Goal: Transaction & Acquisition: Purchase product/service

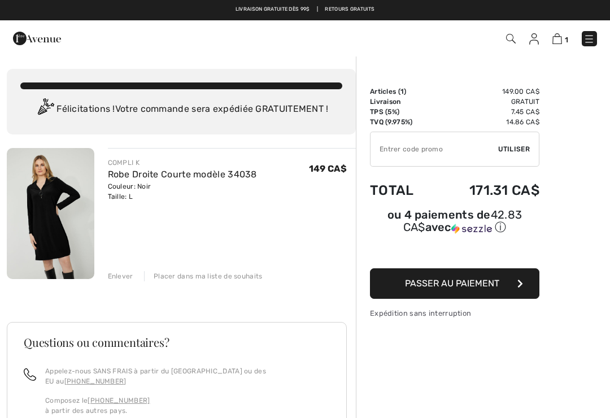
click at [510, 288] on button "Passer au paiement" at bounding box center [454, 283] width 169 height 31
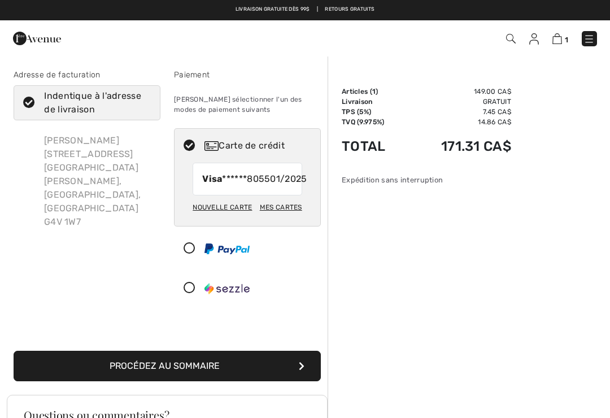
click at [253, 378] on button "Procédez au sommaire" at bounding box center [167, 366] width 307 height 31
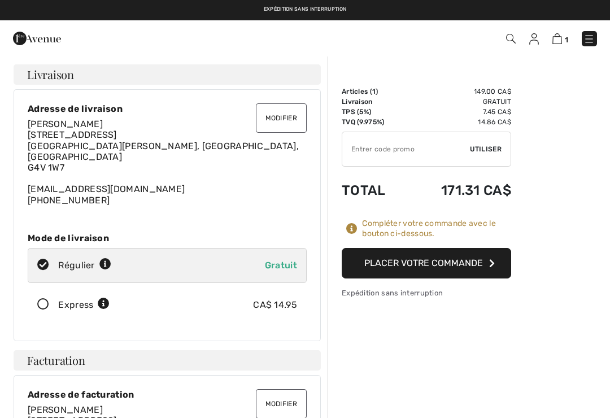
click at [452, 258] on button "Placer votre commande" at bounding box center [426, 263] width 169 height 31
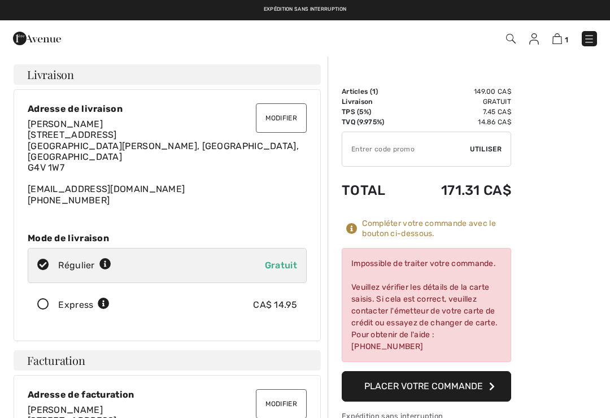
click at [446, 286] on div "Impossible de traiter votre commande. Veuillez vérifier les détails de la carte…" at bounding box center [426, 305] width 169 height 114
click at [442, 288] on div "Impossible de traiter votre commande. Veuillez vérifier les détails de la carte…" at bounding box center [426, 305] width 169 height 114
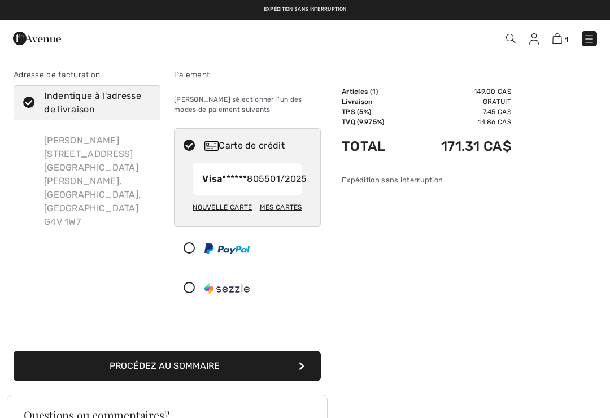
click at [275, 181] on span "01/2025" at bounding box center [288, 179] width 37 height 14
click at [223, 217] on div "Nouvelle carte" at bounding box center [222, 207] width 59 height 19
radio input "true"
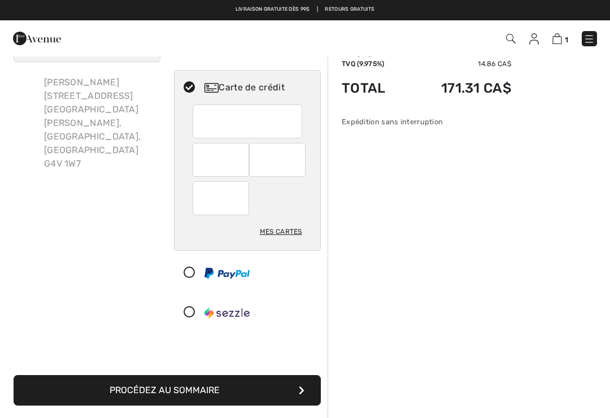
scroll to position [47, 0]
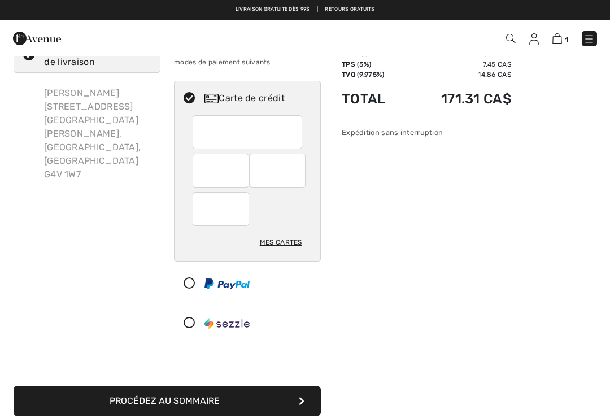
click at [252, 403] on button "Procédez au sommaire" at bounding box center [167, 401] width 307 height 31
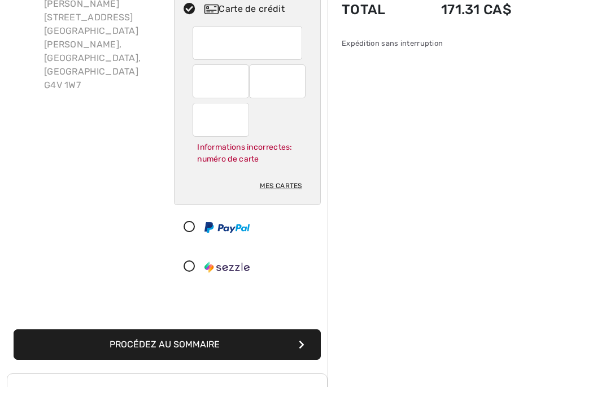
scroll to position [112, 0]
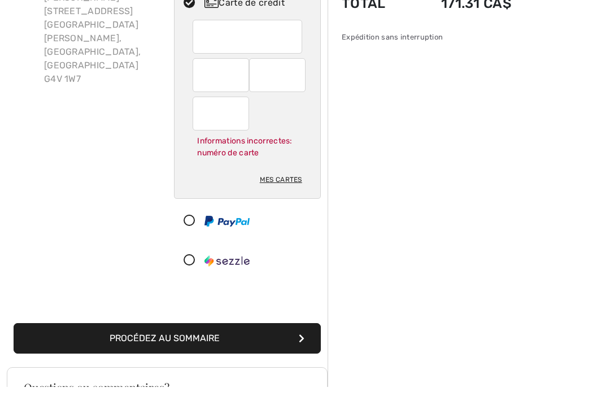
click at [264, 354] on button "Procédez au sommaire" at bounding box center [167, 369] width 307 height 31
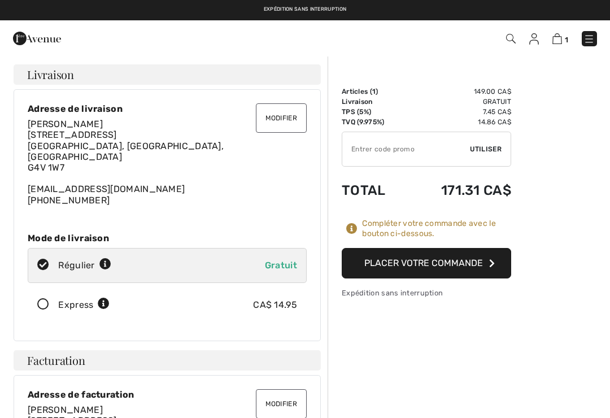
checkbox input "true"
click at [481, 262] on button "Placer votre commande" at bounding box center [426, 263] width 169 height 31
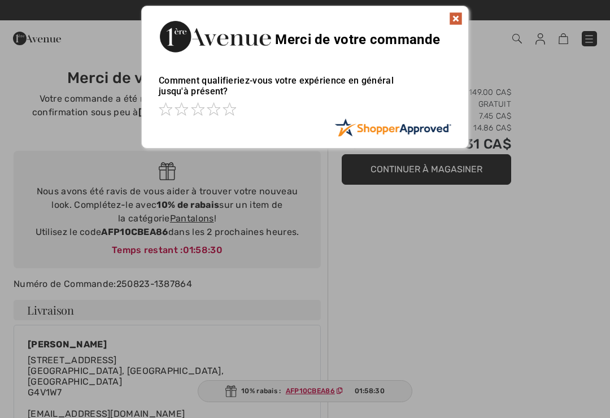
click at [455, 12] on img at bounding box center [456, 19] width 14 height 14
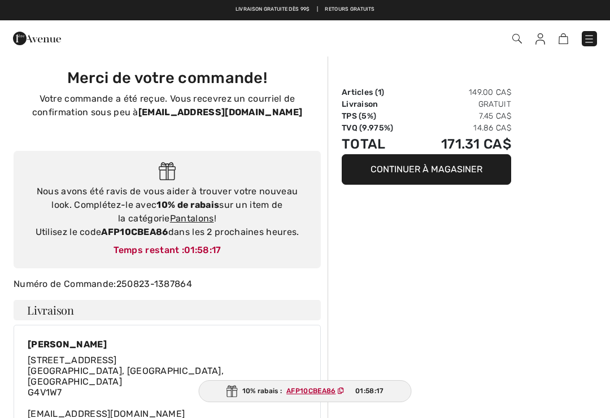
click at [178, 222] on link "Pantalons" at bounding box center [192, 218] width 44 height 11
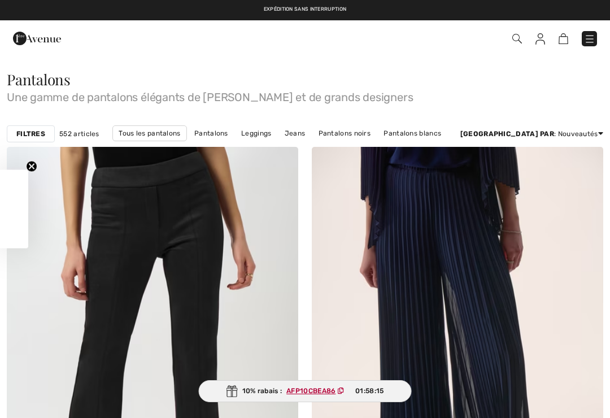
checkbox input "true"
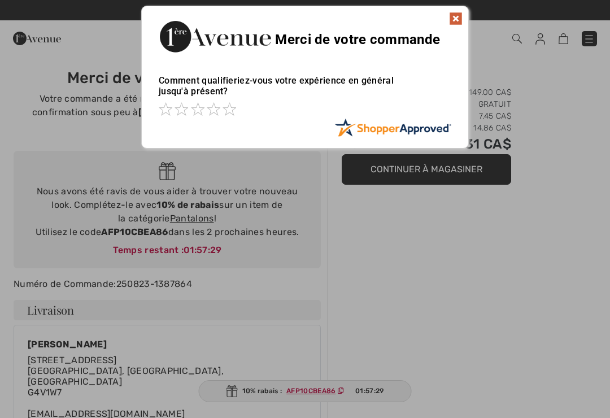
click at [229, 245] on div at bounding box center [305, 209] width 610 height 418
click at [189, 255] on div at bounding box center [305, 209] width 610 height 418
click at [157, 233] on div at bounding box center [305, 209] width 610 height 418
click at [215, 243] on div at bounding box center [305, 209] width 610 height 418
click at [219, 247] on div at bounding box center [305, 209] width 610 height 418
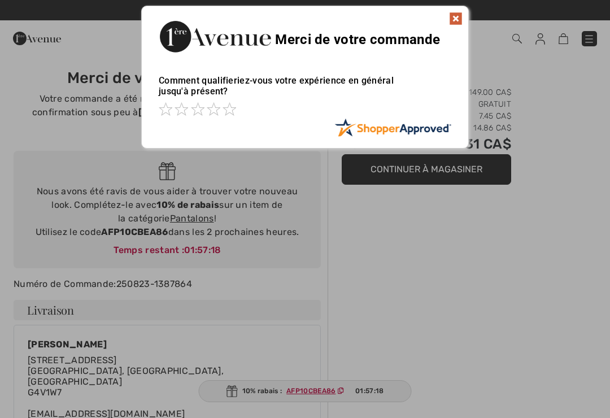
click at [162, 210] on div at bounding box center [305, 209] width 610 height 418
click at [210, 247] on div at bounding box center [305, 209] width 610 height 418
click at [207, 253] on div at bounding box center [305, 209] width 610 height 418
click at [152, 210] on div at bounding box center [305, 209] width 610 height 418
click at [471, 179] on div at bounding box center [305, 209] width 610 height 418
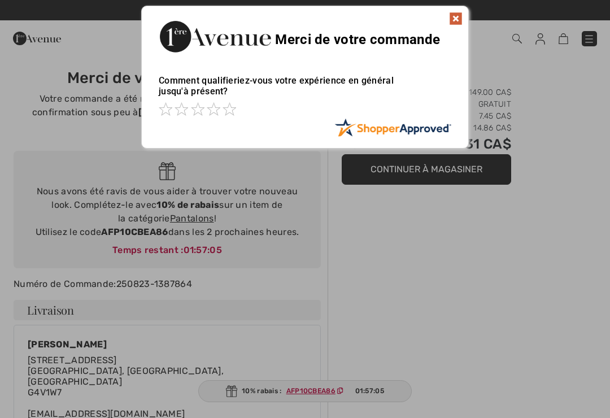
click at [462, 169] on div at bounding box center [305, 209] width 610 height 418
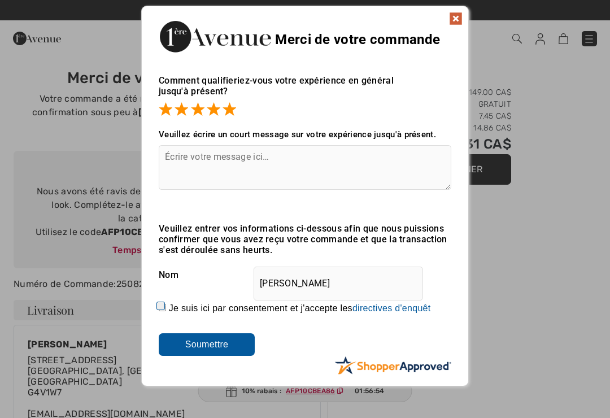
click at [237, 349] on input "Soumettre" at bounding box center [207, 344] width 96 height 23
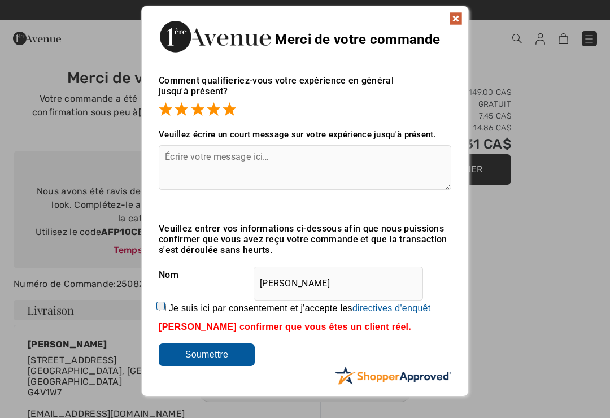
click at [166, 311] on input "Je suis ici par consentement et j'accepte les En soumettant une évaluation, vou…" at bounding box center [162, 307] width 7 height 7
checkbox input "true"
click at [224, 361] on input "Soumettre" at bounding box center [207, 355] width 96 height 23
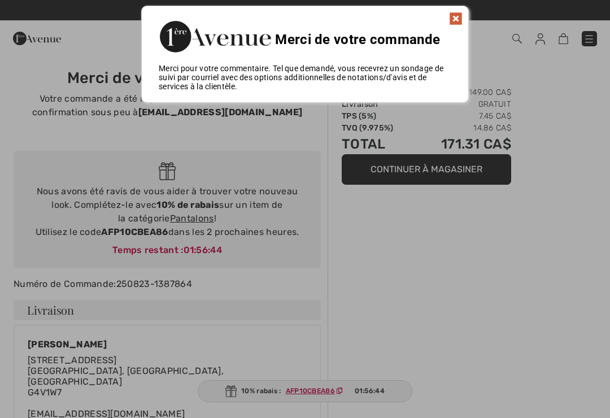
click at [224, 214] on div at bounding box center [305, 209] width 610 height 418
click at [207, 239] on div at bounding box center [305, 209] width 610 height 418
click at [175, 218] on div at bounding box center [305, 209] width 610 height 418
click at [154, 205] on div at bounding box center [305, 209] width 610 height 418
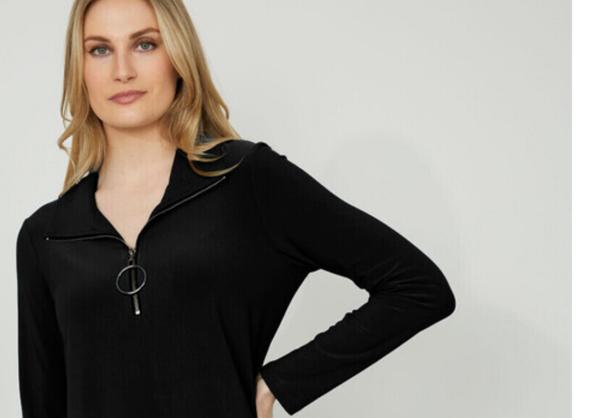
scroll to position [21, 0]
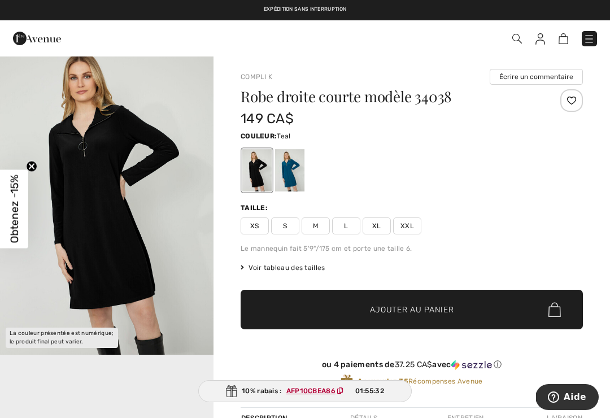
click at [288, 172] on div at bounding box center [289, 170] width 29 height 42
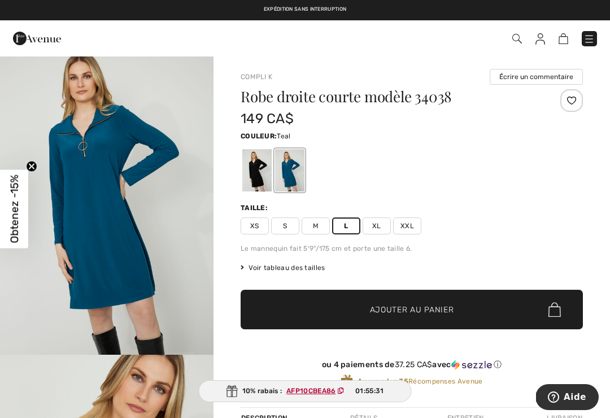
scroll to position [0, 0]
